Goal: Understand process/instructions: Learn how to perform a task or action

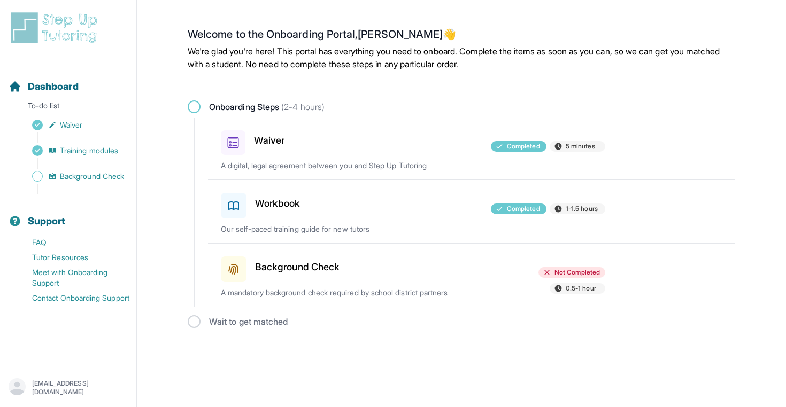
click at [291, 265] on h3 "Background Check" at bounding box center [297, 267] width 84 height 15
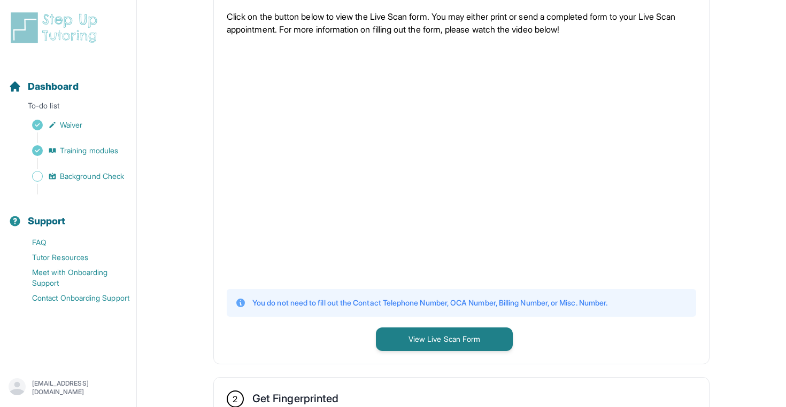
scroll to position [242, 0]
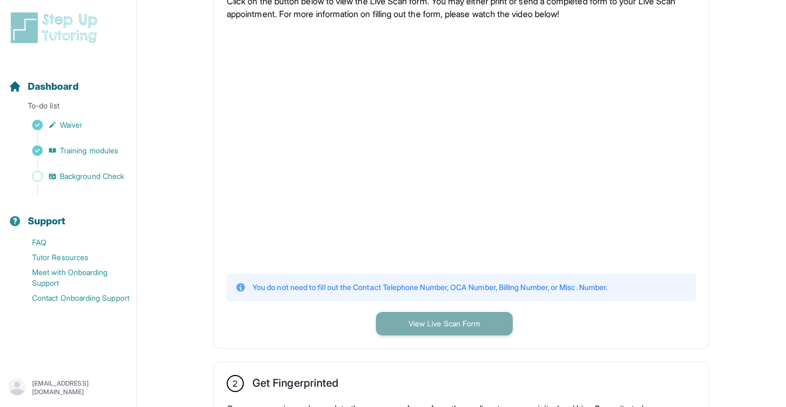
click at [453, 330] on button "View Live Scan Form" at bounding box center [444, 324] width 137 height 24
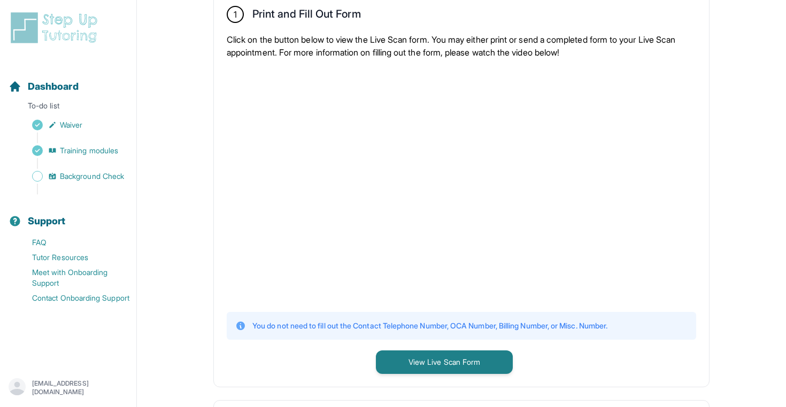
scroll to position [205, 0]
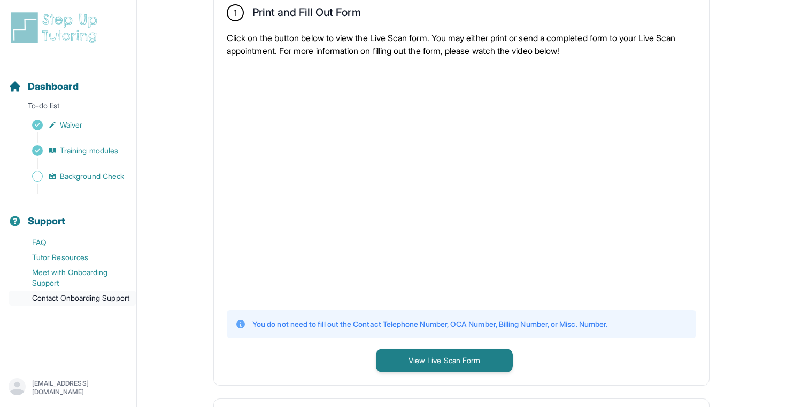
click at [80, 301] on link "Contact Onboarding Support" at bounding box center [73, 298] width 128 height 15
